Goal: Information Seeking & Learning: Find specific fact

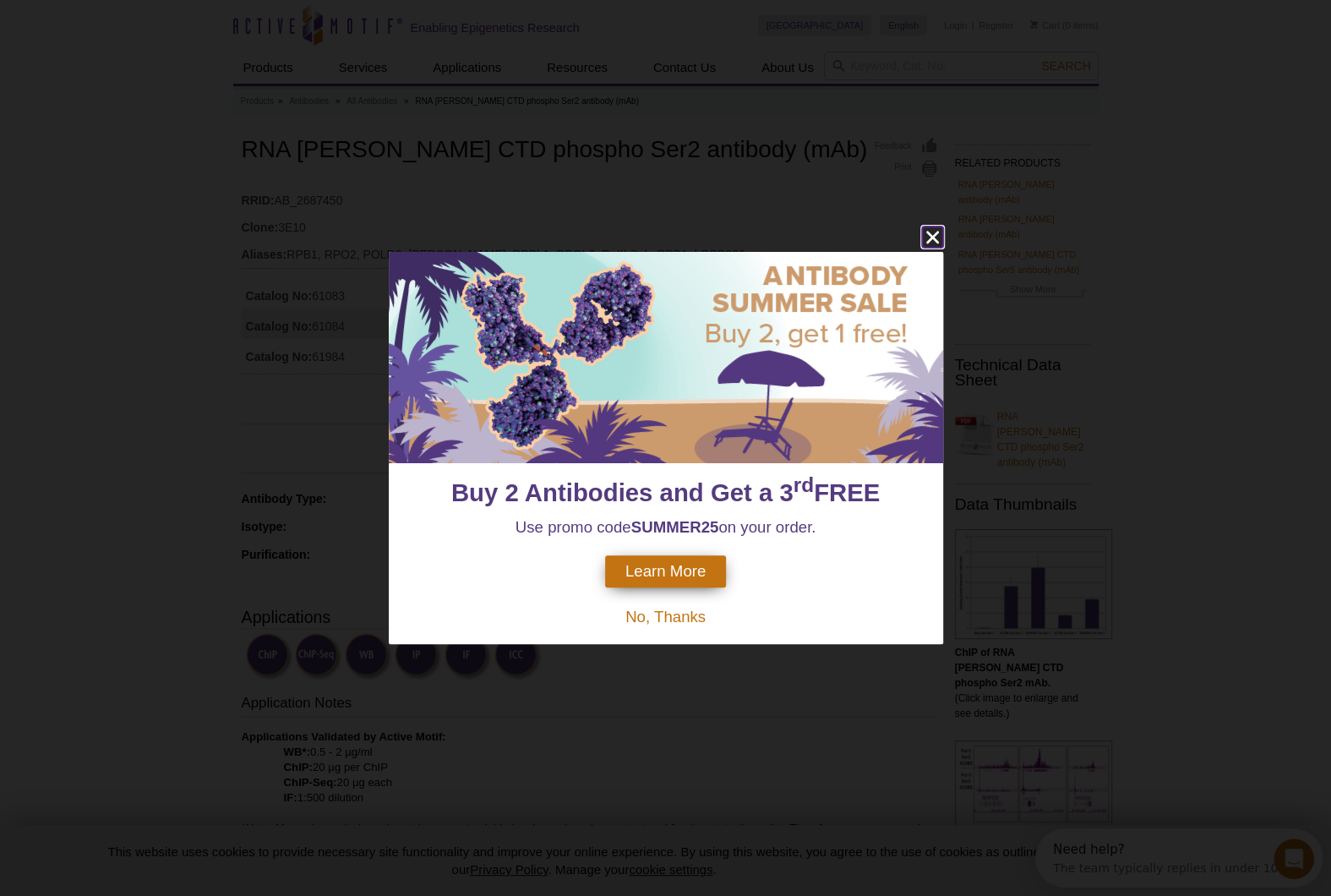
click at [930, 231] on icon "close" at bounding box center [932, 237] width 21 height 21
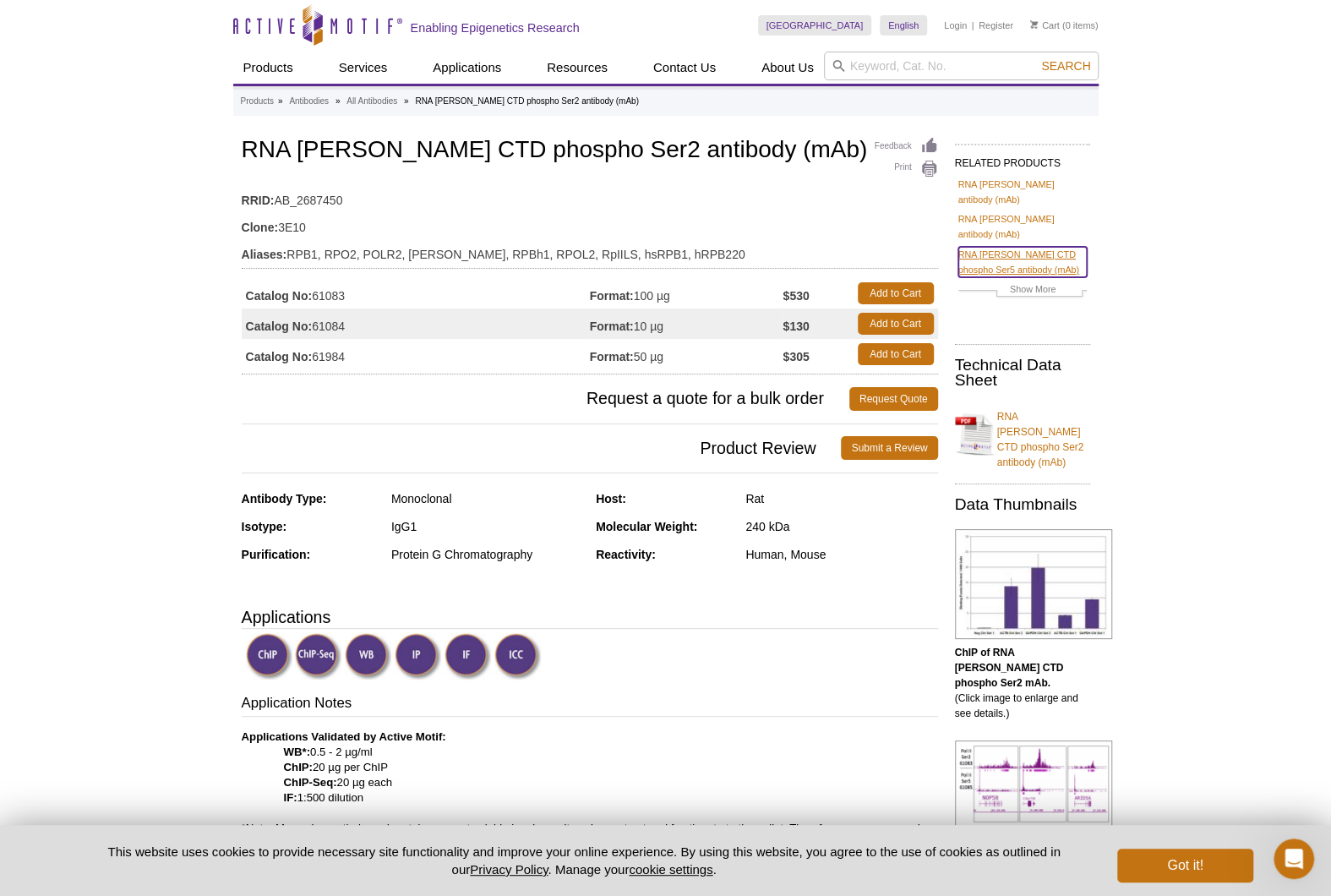
click at [1069, 246] on link "RNA pol II CTD phospho Ser5 antibody (mAb)" at bounding box center [1022, 262] width 128 height 31
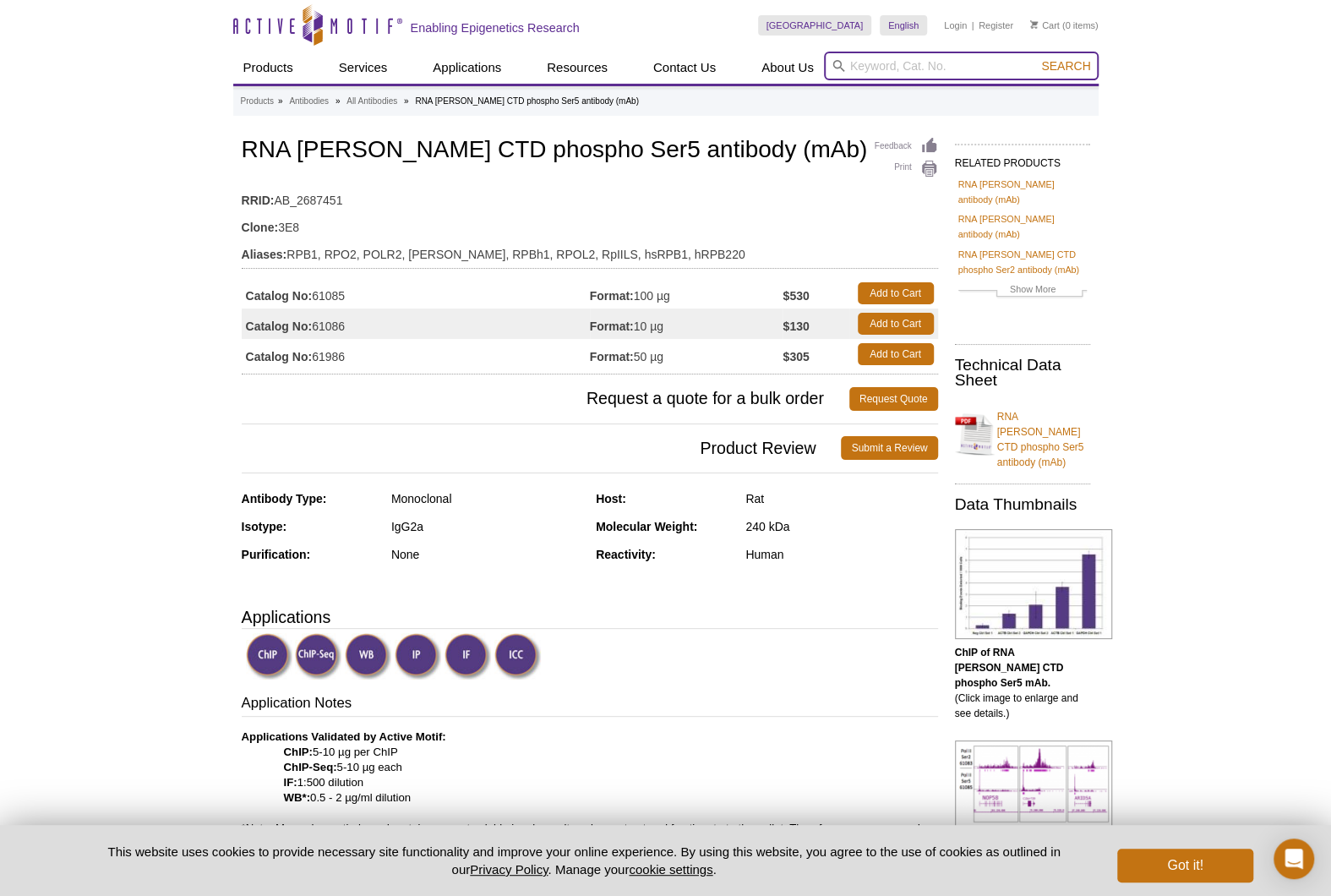
click at [872, 68] on input "search" at bounding box center [961, 66] width 275 height 29
type input "Polymerase2"
click at [1036, 58] on button "Search" at bounding box center [1066, 66] width 59 height 15
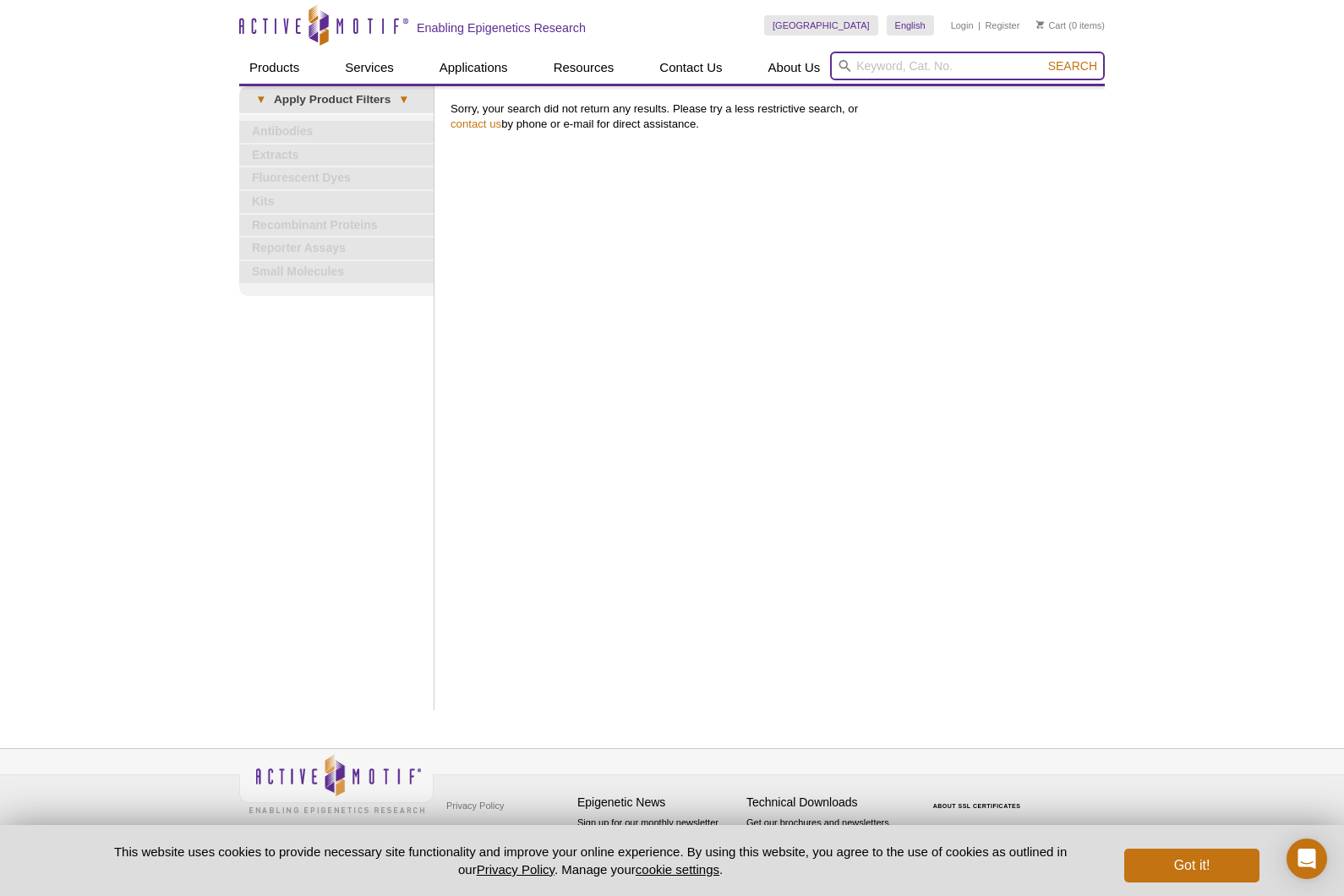
click at [929, 65] on input "search" at bounding box center [967, 66] width 275 height 29
type input "Pol2"
click at [1043, 58] on button "Search" at bounding box center [1073, 66] width 59 height 15
click at [936, 60] on input "search" at bounding box center [967, 66] width 275 height 29
type input "Polymerase"
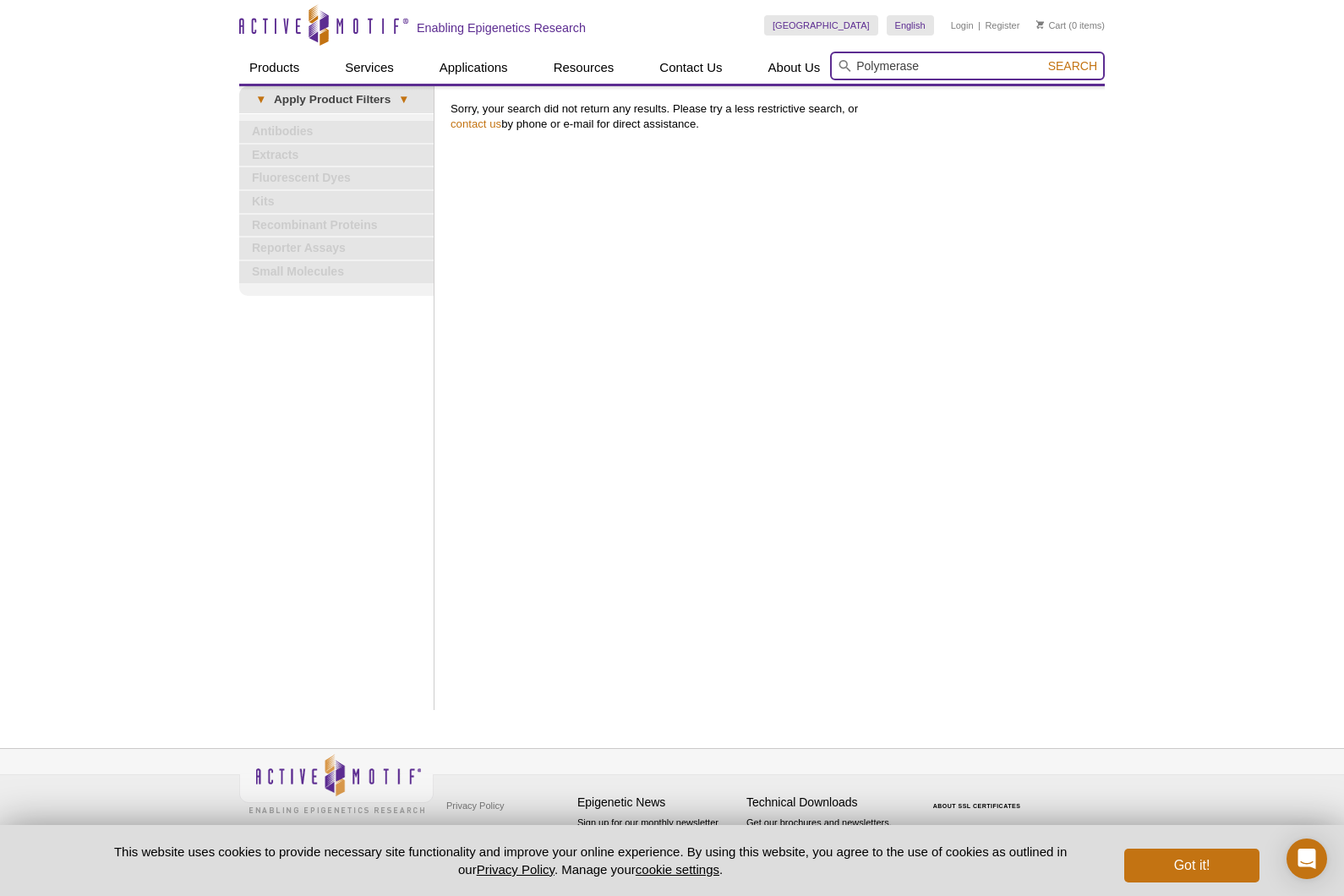
click at [1043, 58] on button "Search" at bounding box center [1073, 66] width 59 height 15
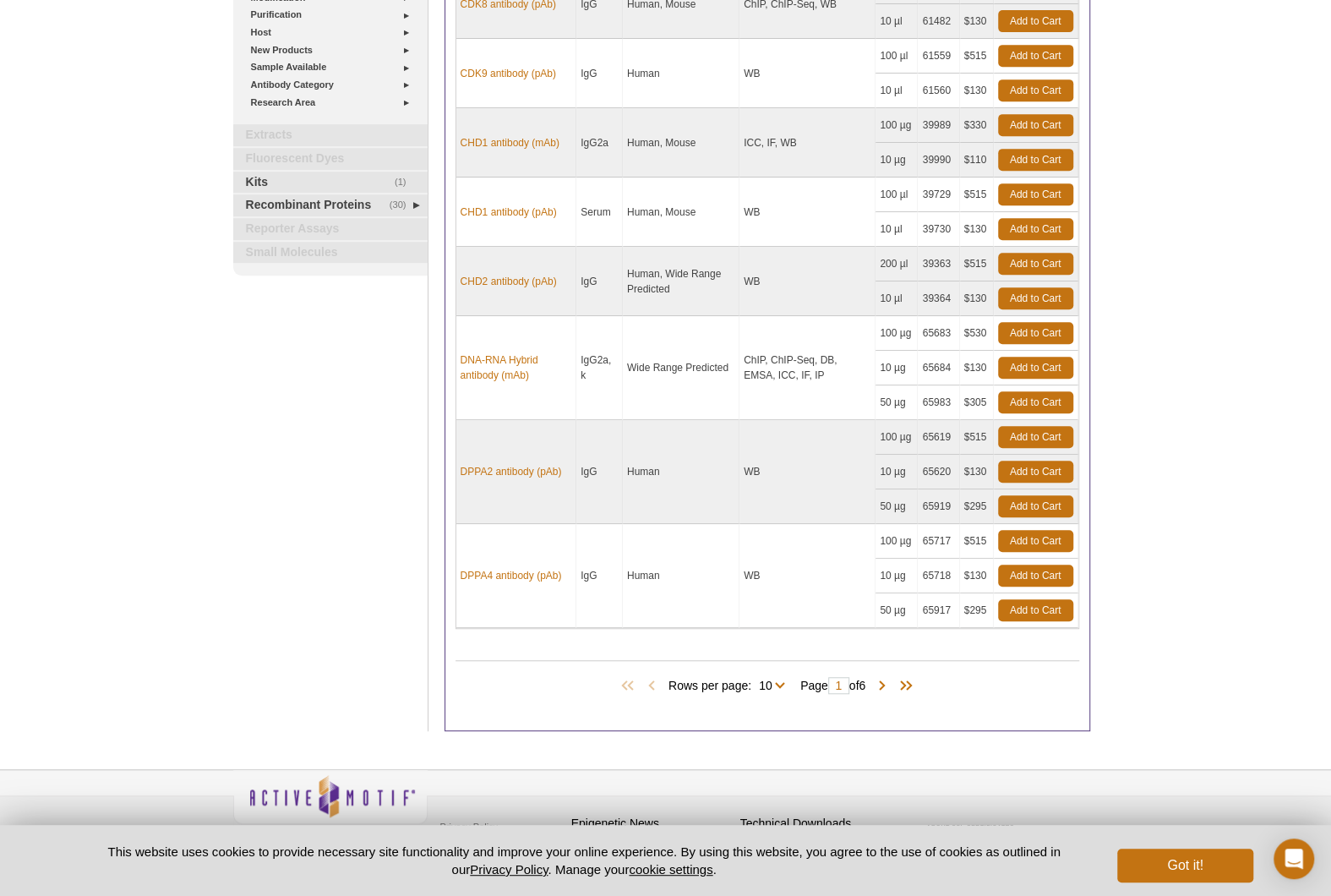
scroll to position [468, 0]
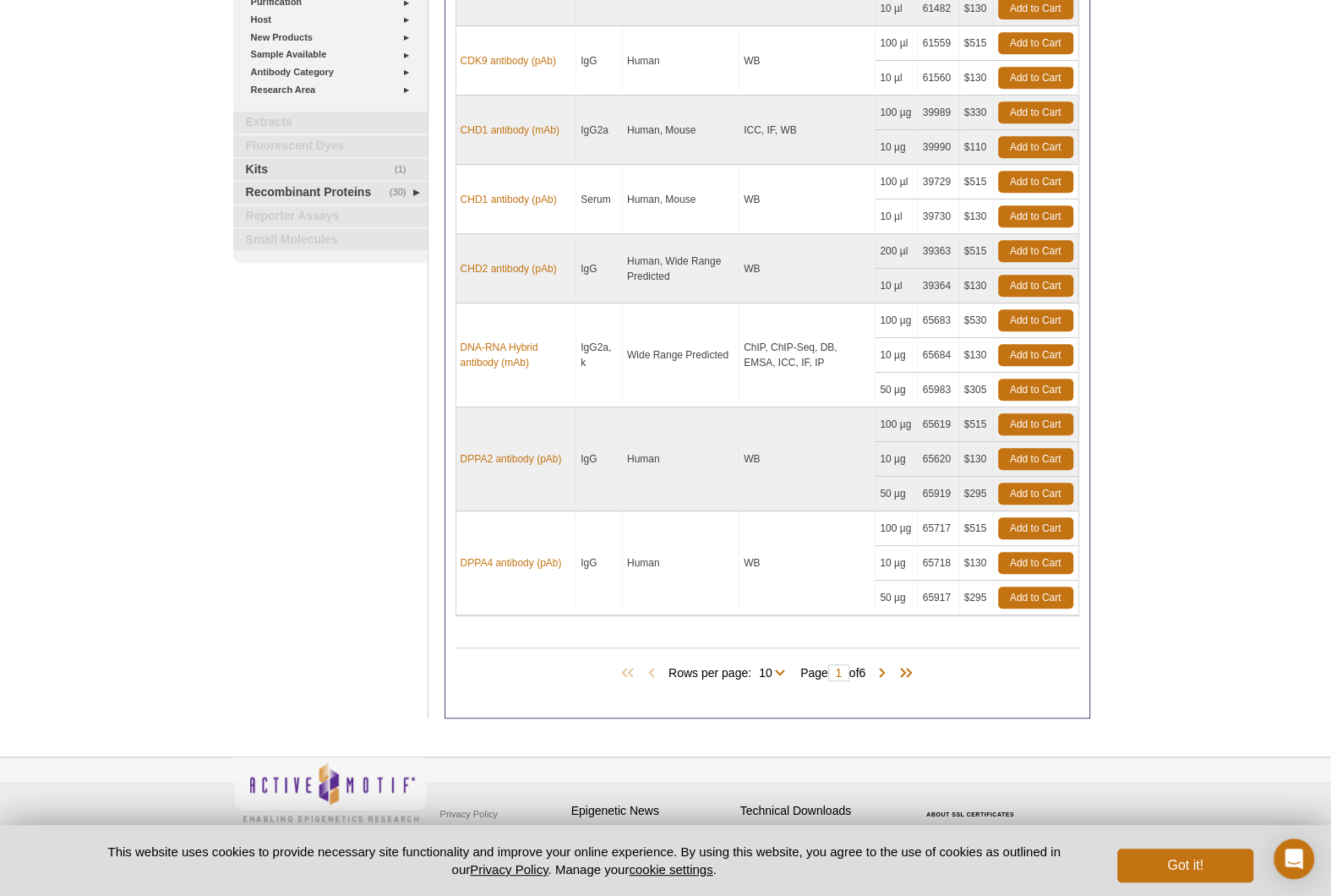
click at [779, 665] on span "Rows per page: 10 25 50 All 10" at bounding box center [730, 672] width 124 height 17
click at [773, 669] on select "10 25 50 All" at bounding box center [766, 677] width 29 height 15
select select "53"
click at [754, 669] on select "10 25 50 All" at bounding box center [766, 677] width 29 height 15
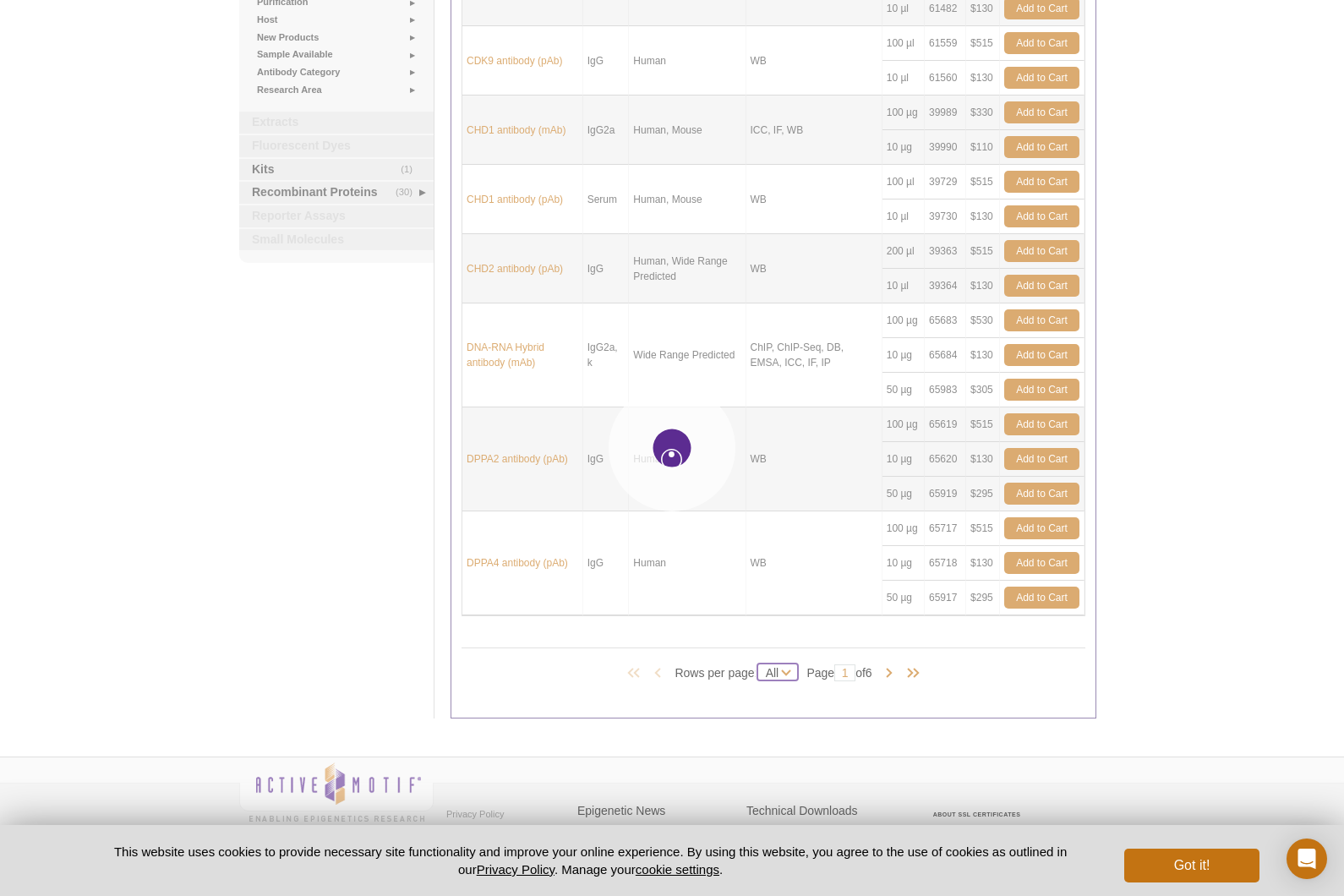
select select "53"
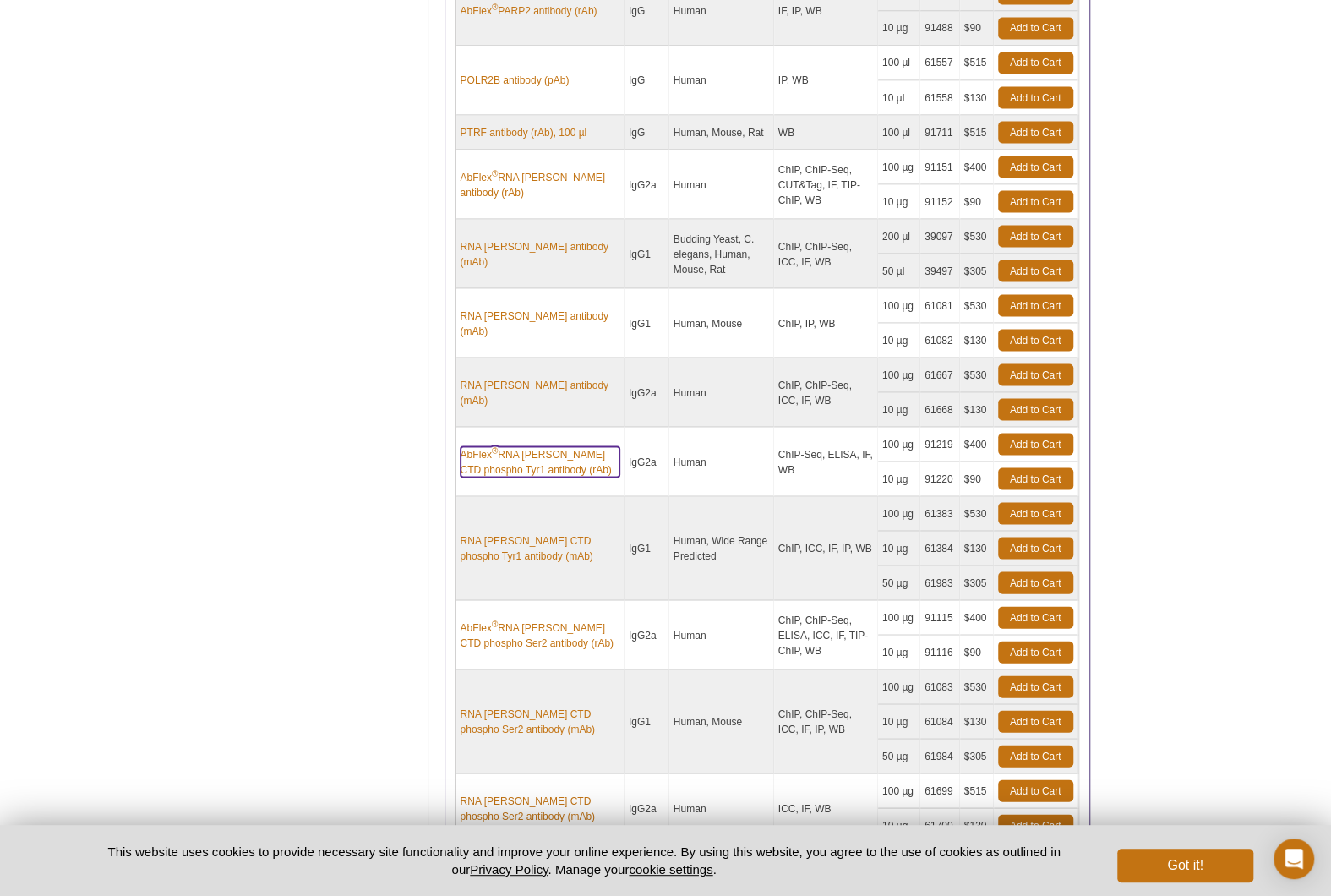
scroll to position [1904, 0]
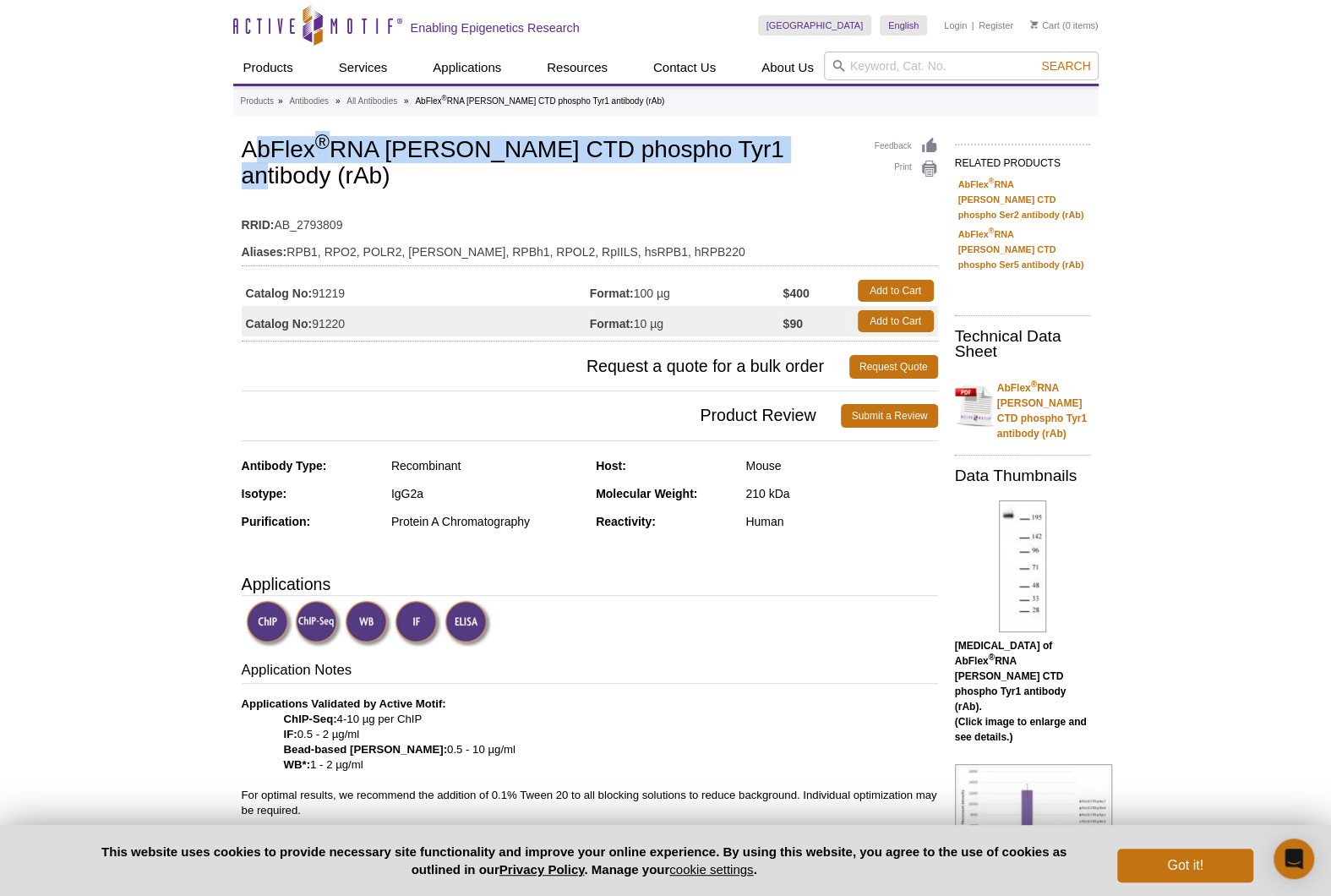
drag, startPoint x: 747, startPoint y: 145, endPoint x: 255, endPoint y: 151, distance: 492.0
click at [255, 151] on h1 "AbFlex ® RNA Pol II CTD phospho Tyr1 antibody (rAb)" at bounding box center [589, 164] width 697 height 54
drag, startPoint x: 255, startPoint y: 151, endPoint x: 512, endPoint y: 148, distance: 257.0
click at [512, 148] on h1 "AbFlex ® RNA Pol II CTD phospho Tyr1 antibody (rAb)" at bounding box center [589, 164] width 697 height 54
click at [646, 151] on h1 "AbFlex ® RNA Pol II CTD phospho Tyr1 antibody (rAb)" at bounding box center [589, 164] width 697 height 54
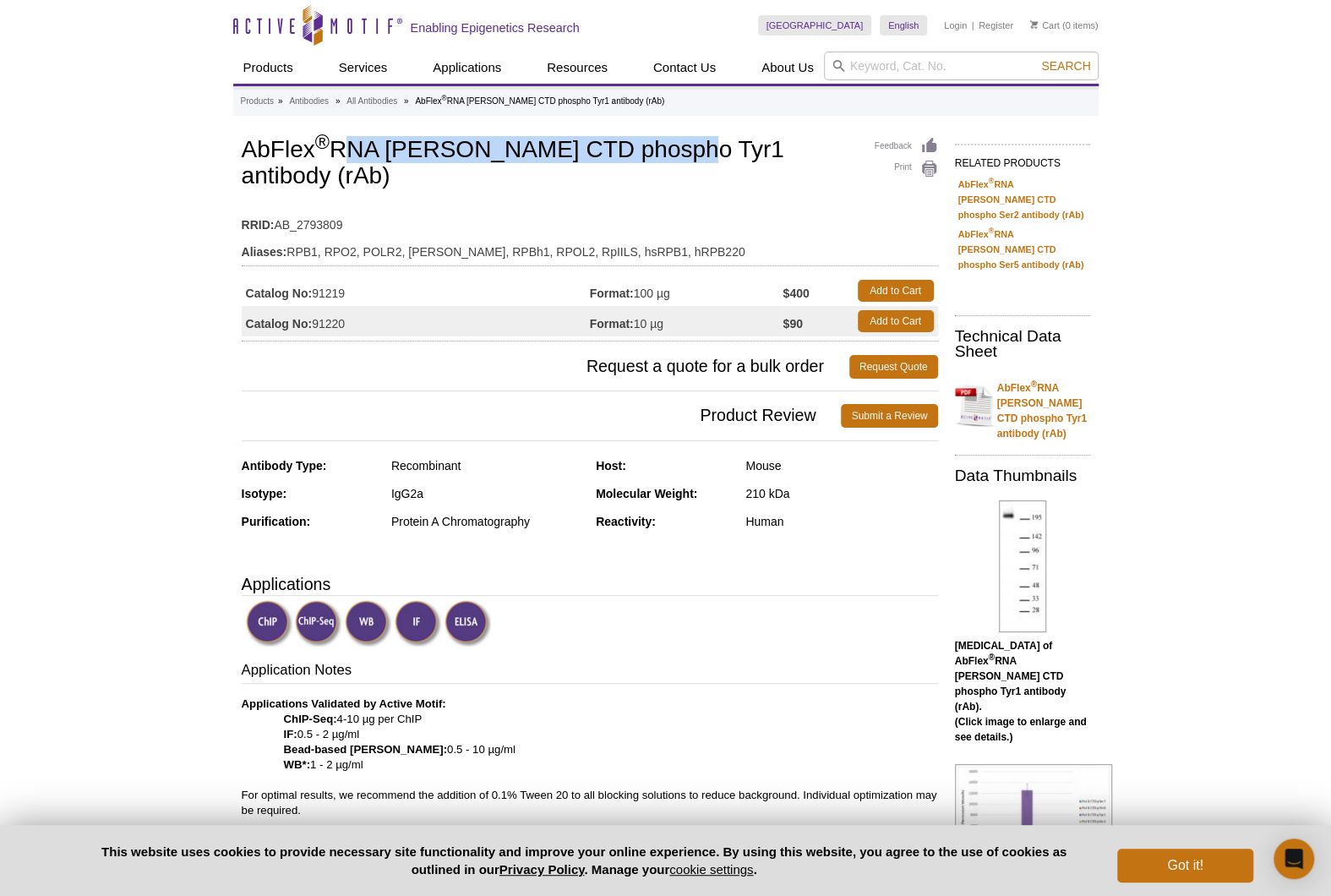
drag, startPoint x: 647, startPoint y: 151, endPoint x: 339, endPoint y: 142, distance: 308.1
click at [339, 142] on h1 "AbFlex ® RNA Pol II CTD phospho Tyr1 antibody (rAb)" at bounding box center [589, 164] width 697 height 54
copy h1 "RNA Pol II CTD phospho Tyr1"
